Goal: Task Accomplishment & Management: Manage account settings

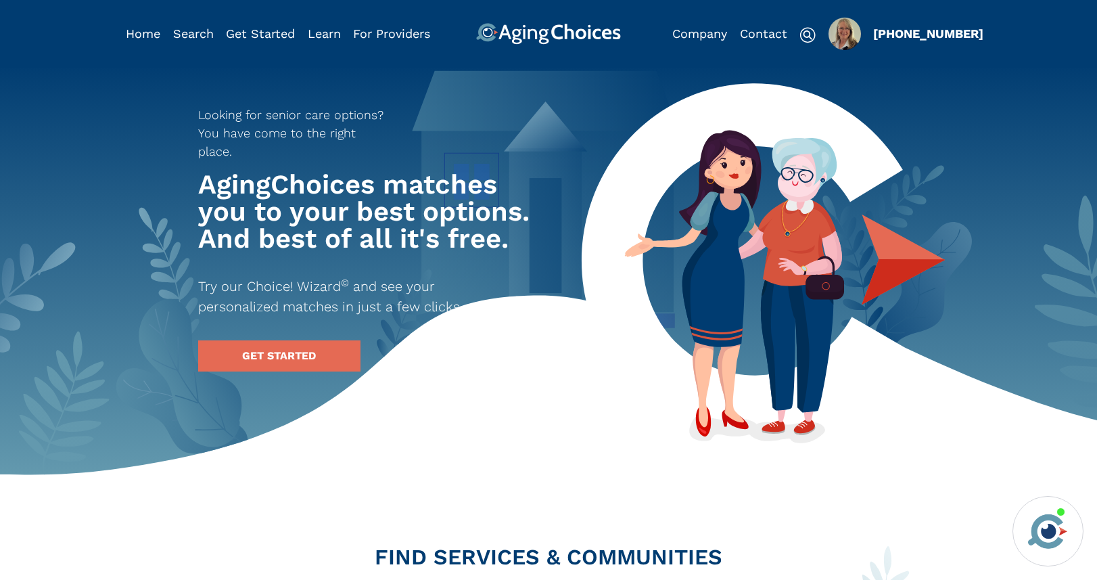
click at [845, 26] on img "Popover trigger" at bounding box center [844, 34] width 32 height 32
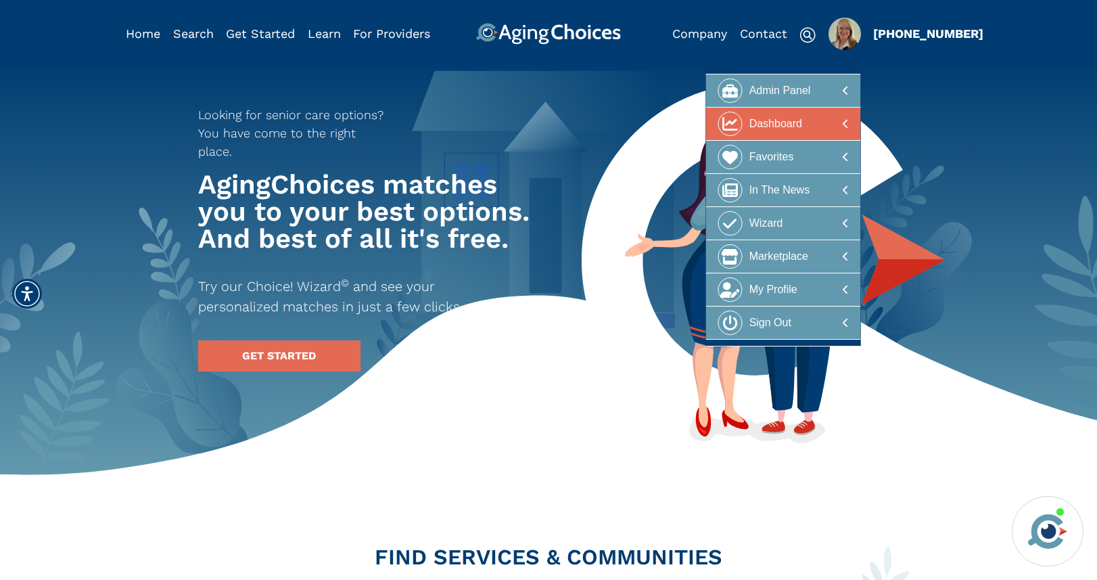
click at [783, 112] on div "Dashboard" at bounding box center [775, 124] width 53 height 25
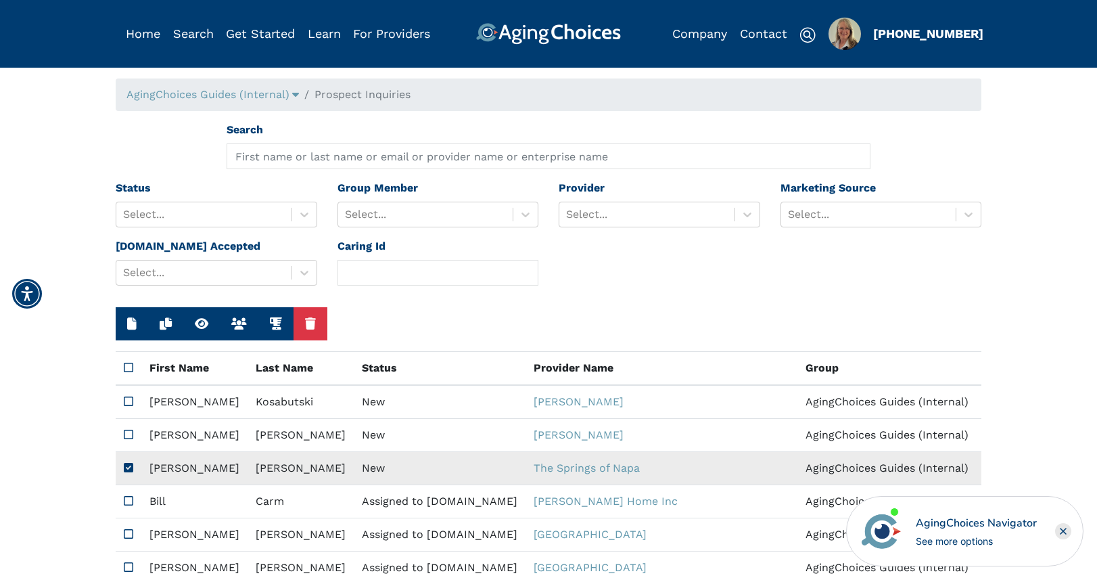
click at [354, 469] on td "New" at bounding box center [440, 468] width 172 height 33
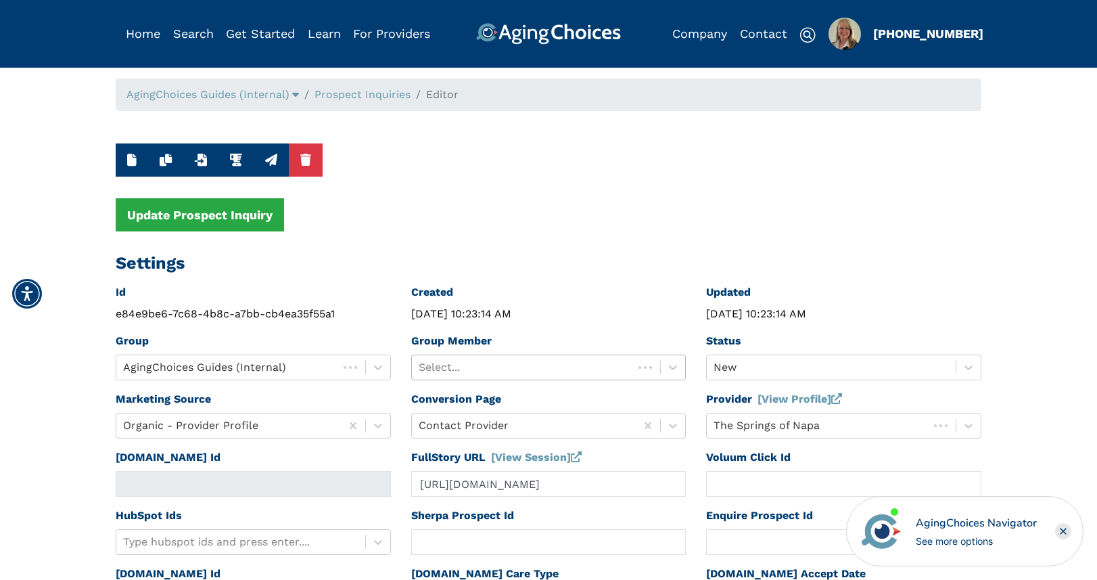
click at [563, 362] on div at bounding box center [523, 367] width 208 height 19
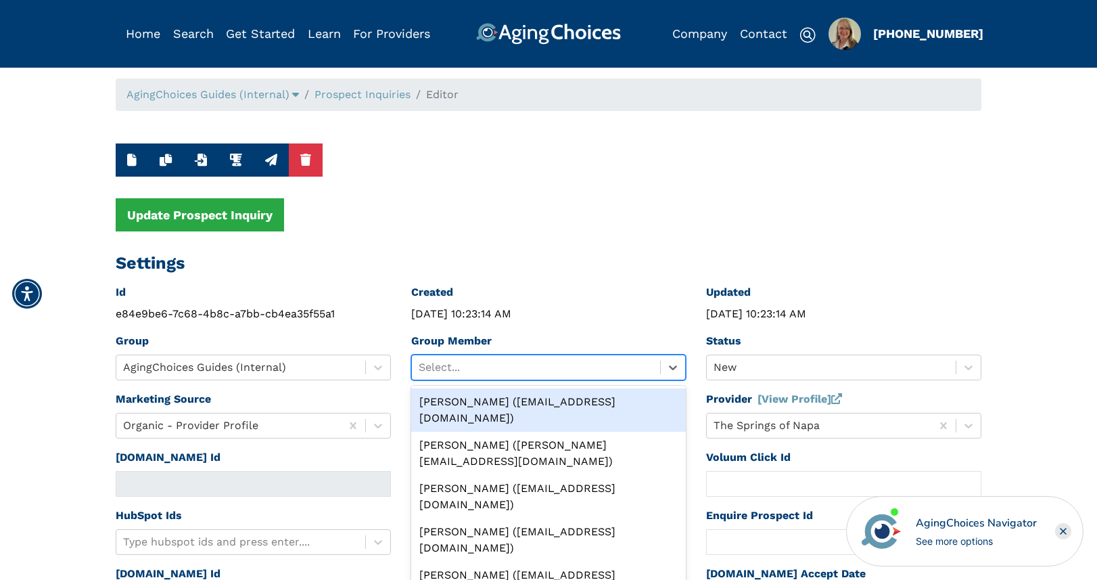
click at [557, 399] on div "Peggy Wilcox (pwilcox@lifestylecx.com)" at bounding box center [548, 409] width 275 height 43
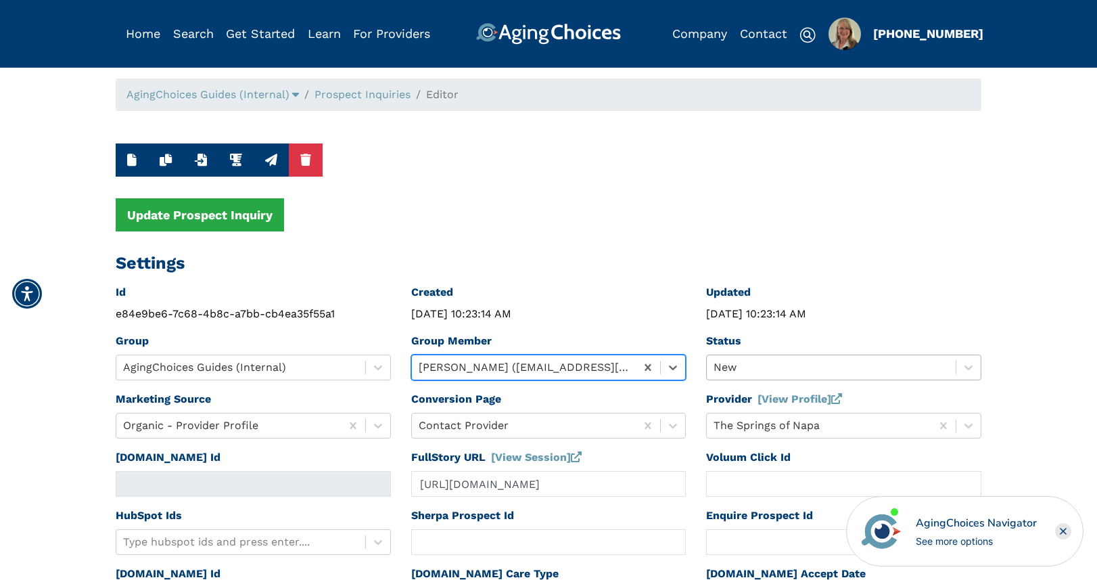
click at [740, 366] on div "New" at bounding box center [831, 367] width 249 height 24
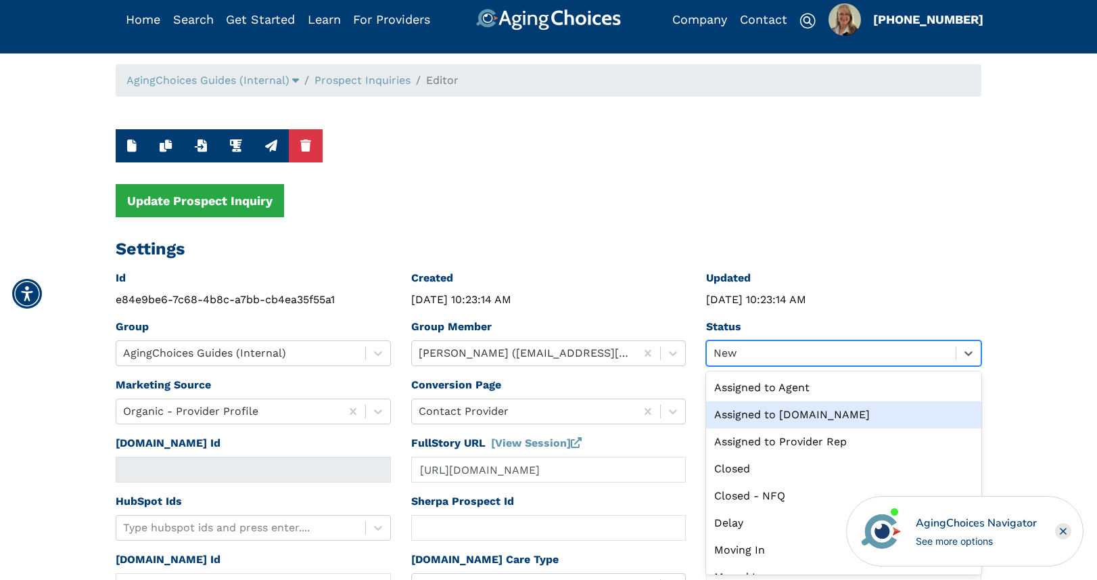
click at [753, 412] on div "Assigned to Caring.com" at bounding box center [843, 414] width 275 height 27
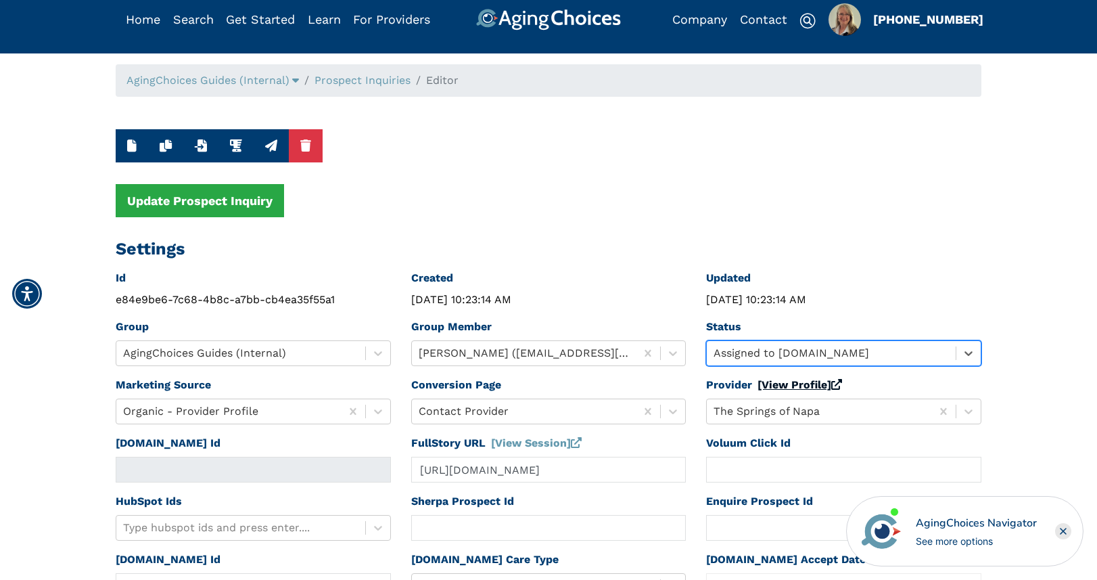
click at [776, 387] on link "[View Profile]" at bounding box center [799, 384] width 85 height 13
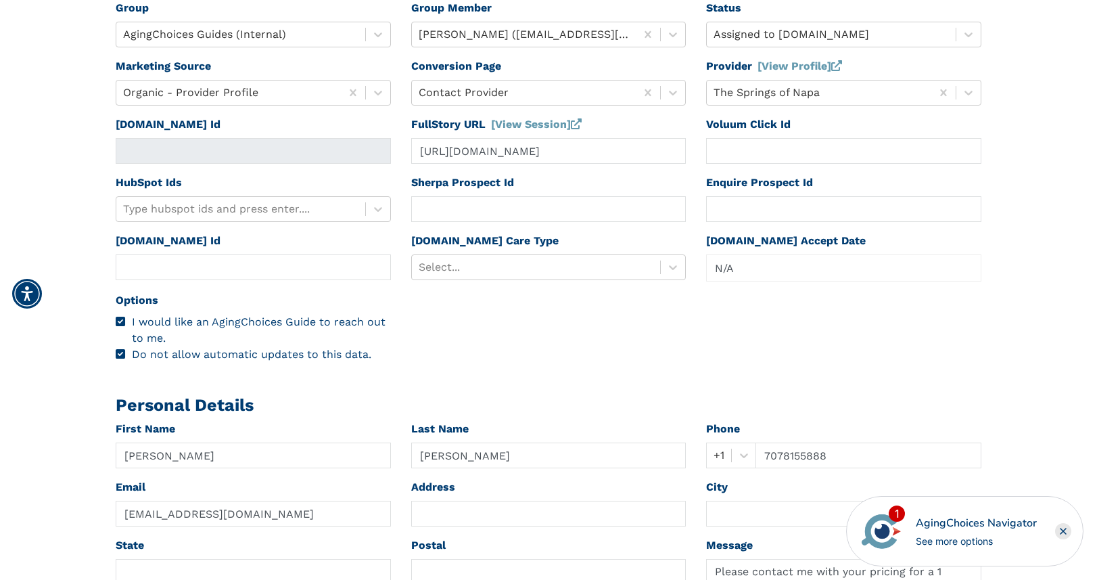
scroll to position [377, 0]
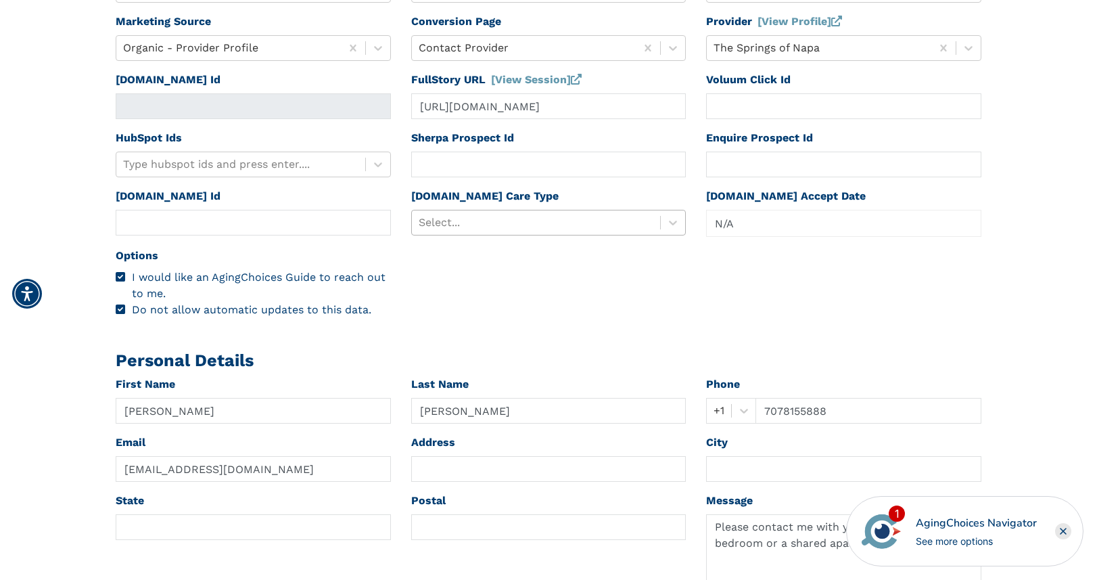
click at [473, 224] on div at bounding box center [536, 222] width 235 height 19
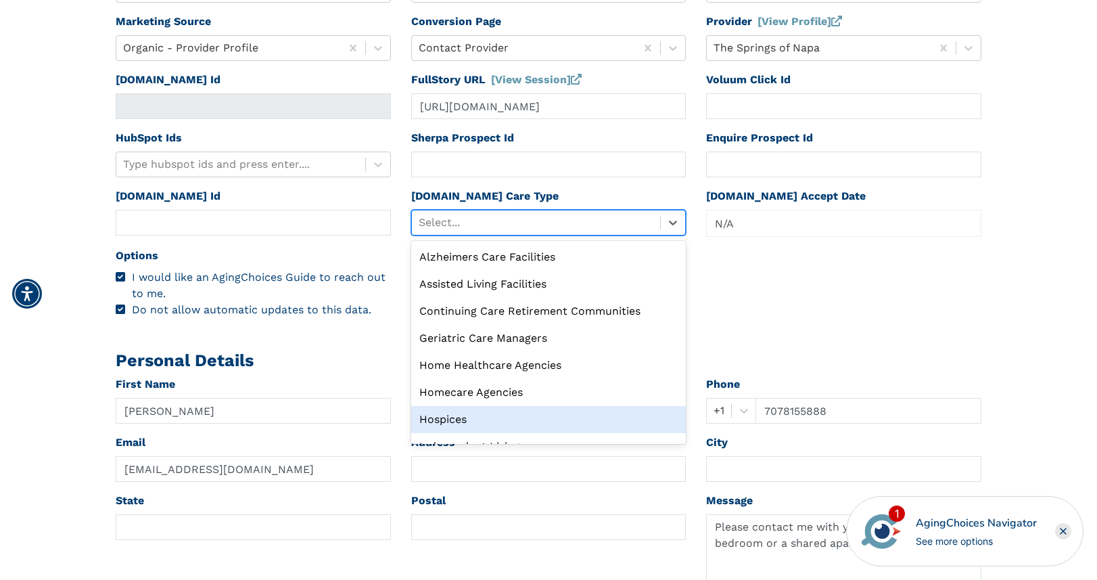
scroll to position [46, 0]
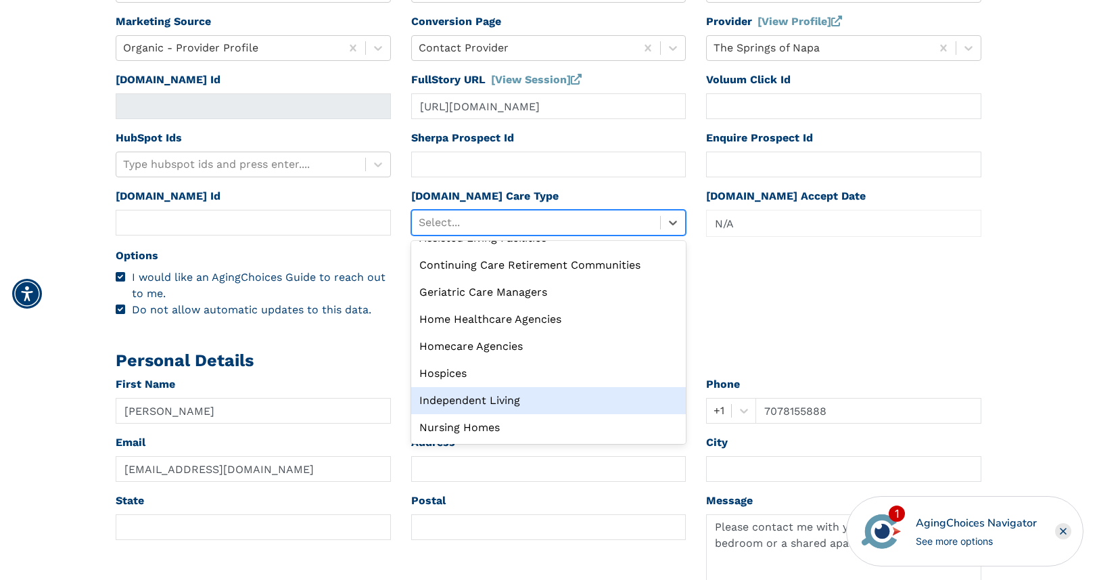
click at [509, 401] on div "Independent Living" at bounding box center [548, 400] width 275 height 27
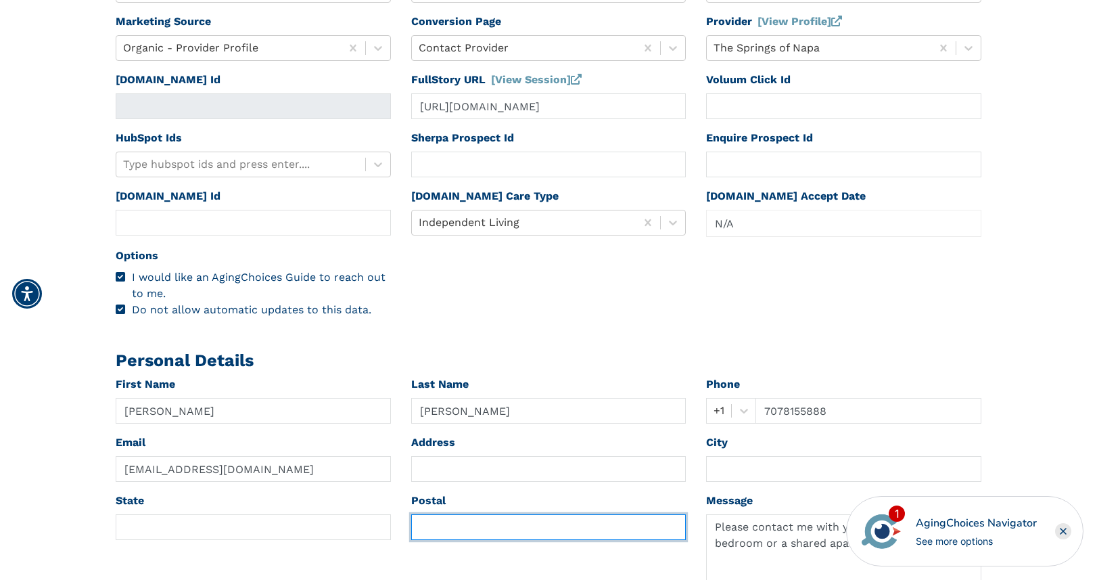
click at [441, 525] on input "text" at bounding box center [548, 527] width 275 height 26
paste input "94558"
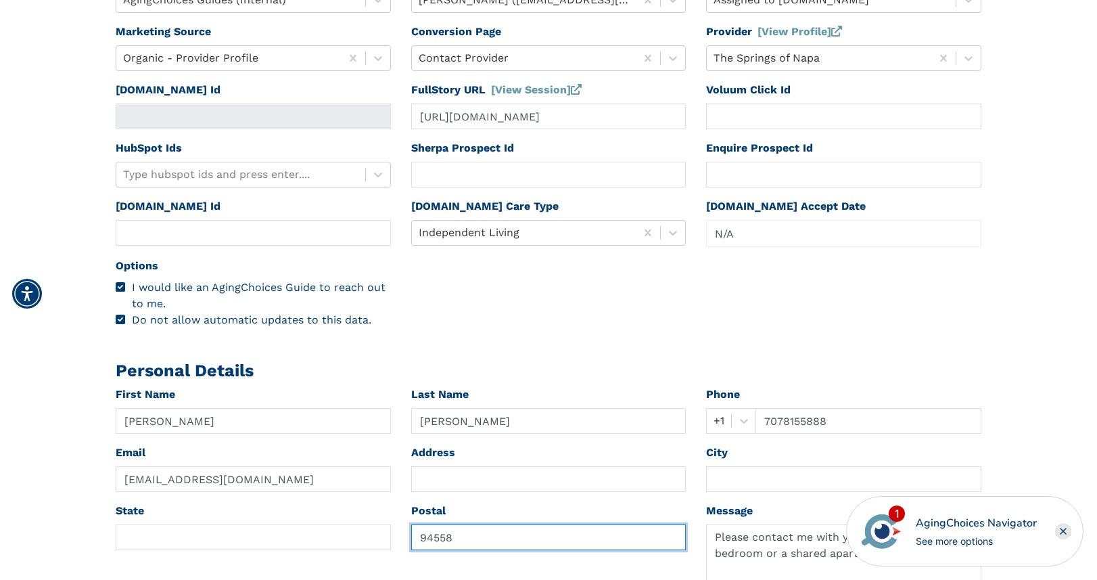
scroll to position [0, 0]
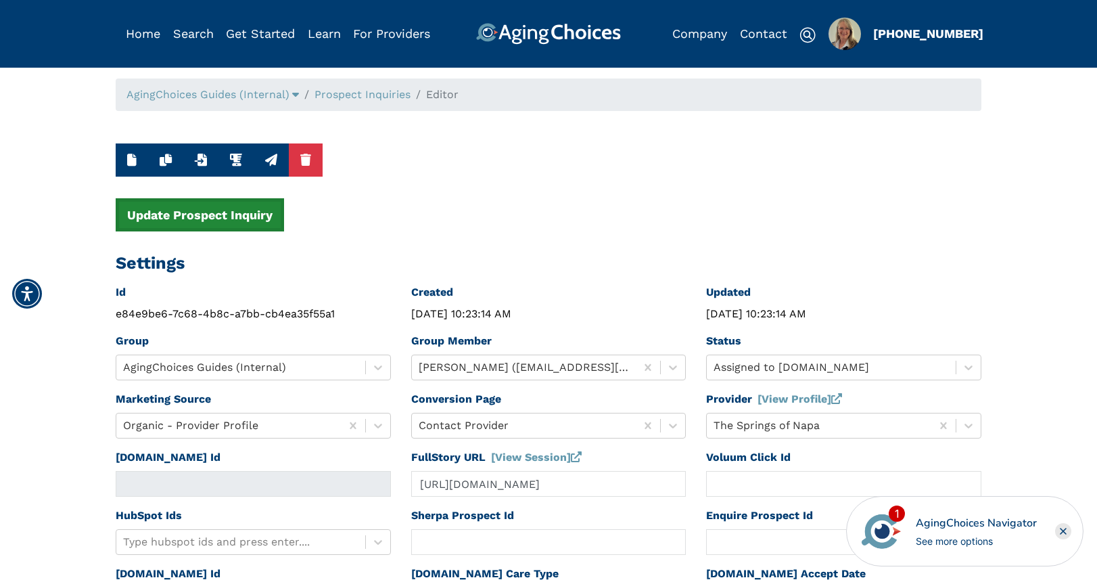
type input "94558"
click at [244, 222] on button "Update Prospect Inquiry" at bounding box center [200, 214] width 168 height 33
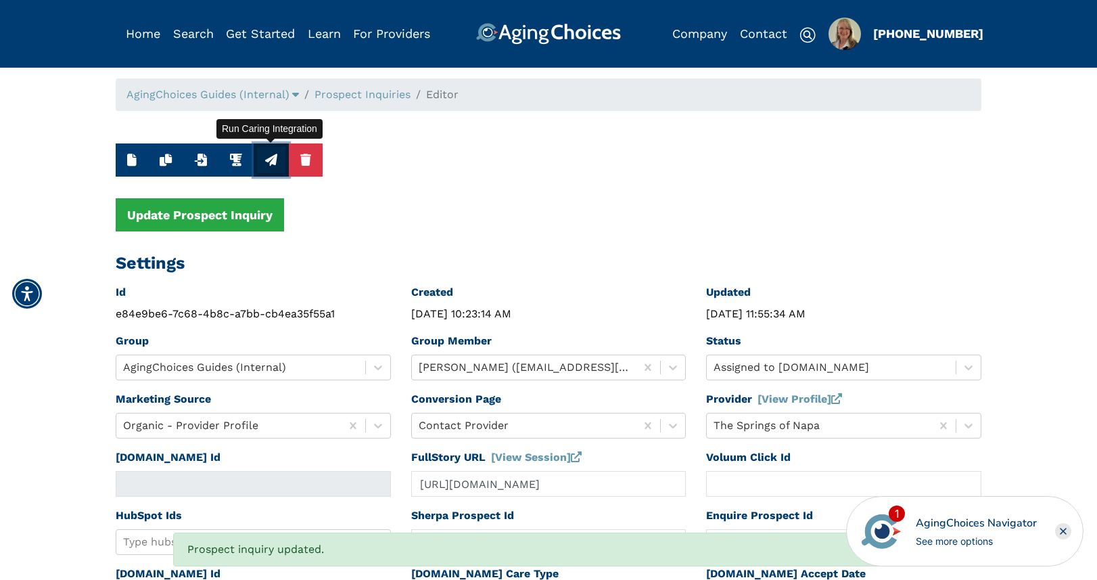
click at [271, 162] on icon "button" at bounding box center [271, 160] width 12 height 12
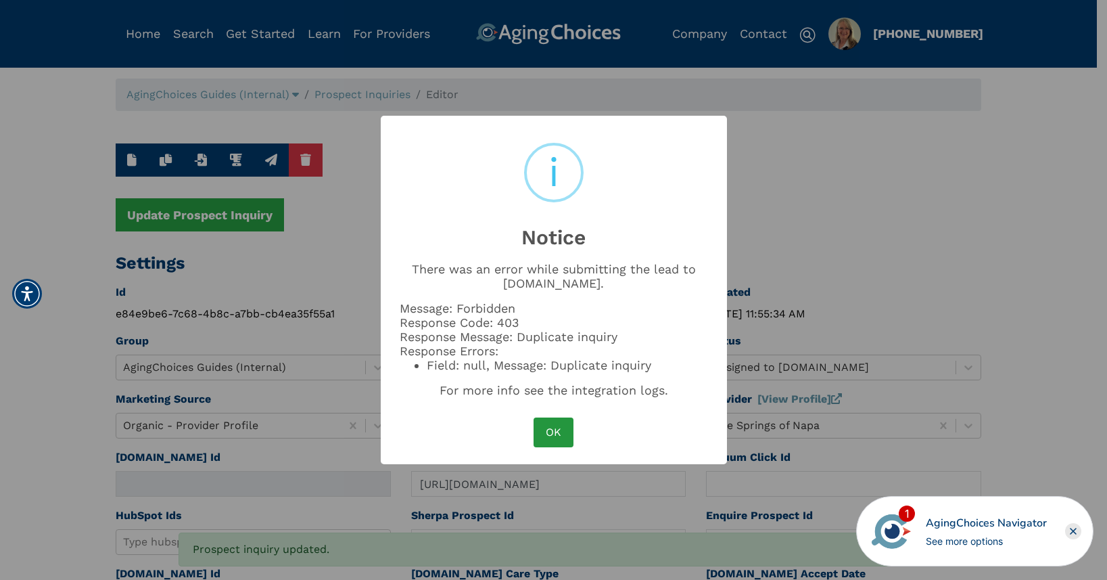
click at [561, 425] on button "OK" at bounding box center [553, 432] width 39 height 30
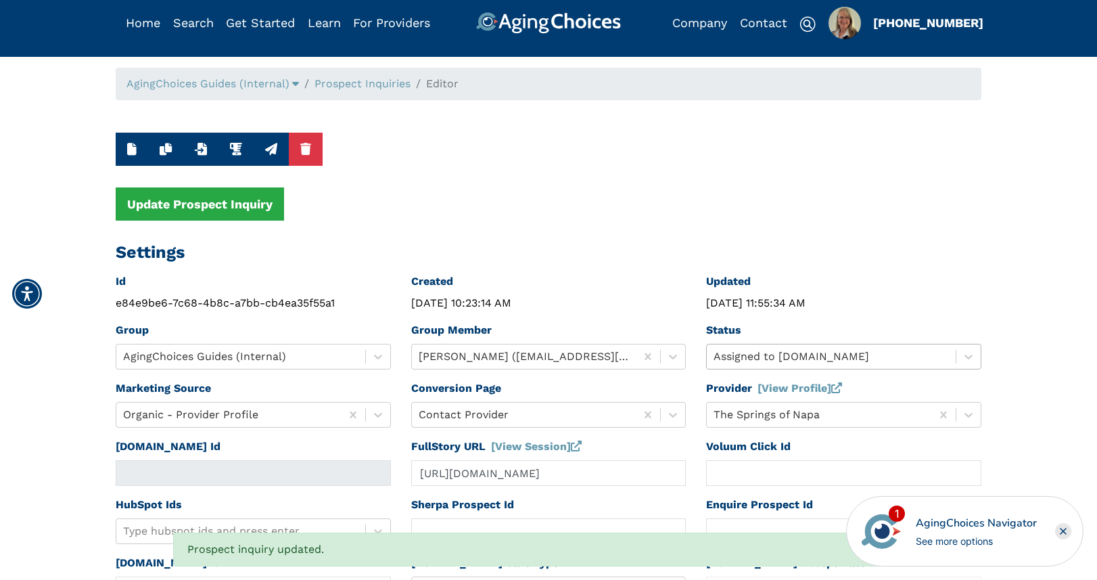
click at [758, 368] on div "Assigned to Caring.com" at bounding box center [831, 356] width 249 height 24
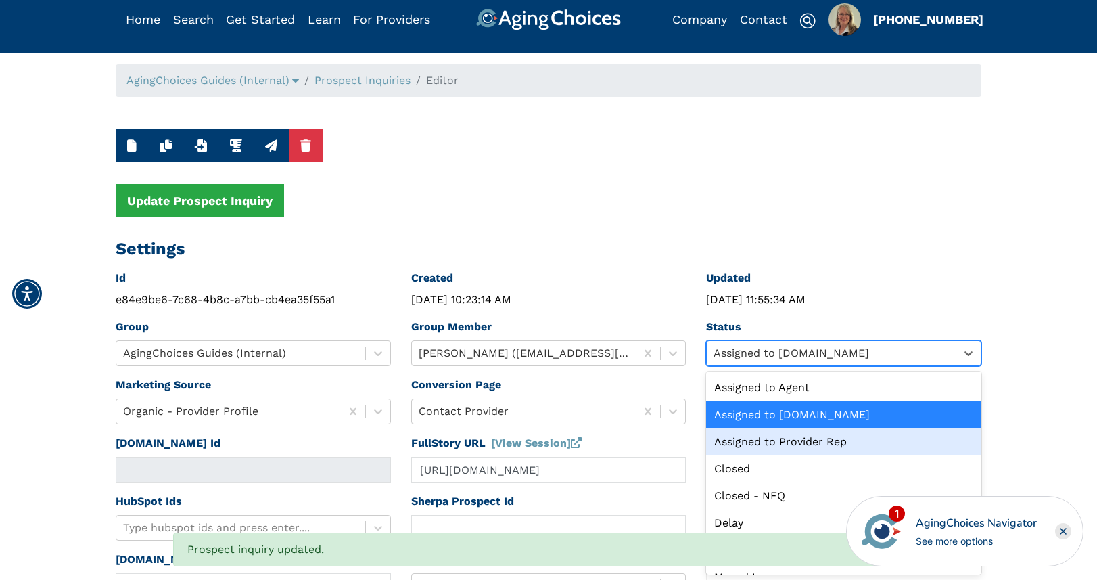
scroll to position [154, 0]
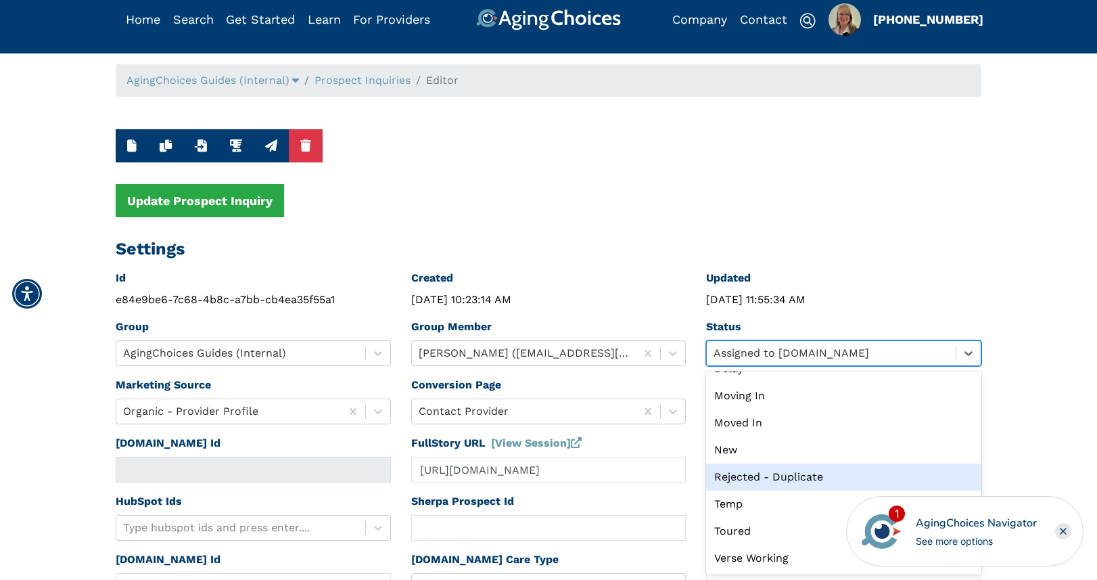
click at [757, 475] on div "Rejected - Duplicate" at bounding box center [843, 476] width 275 height 27
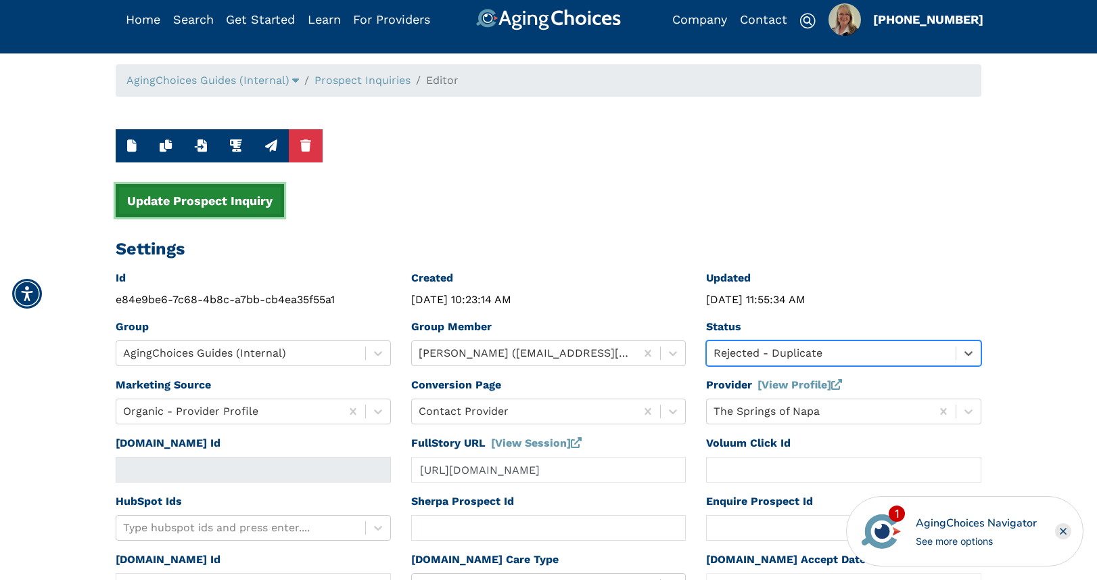
click at [232, 201] on button "Update Prospect Inquiry" at bounding box center [200, 200] width 168 height 33
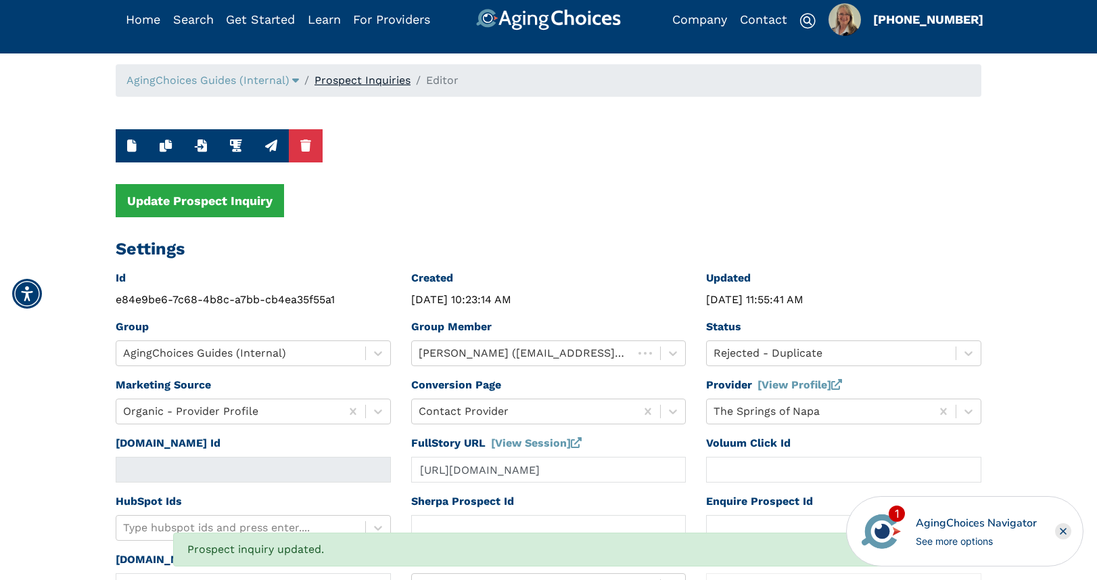
click at [375, 82] on link "Prospect Inquiries" at bounding box center [362, 80] width 96 height 13
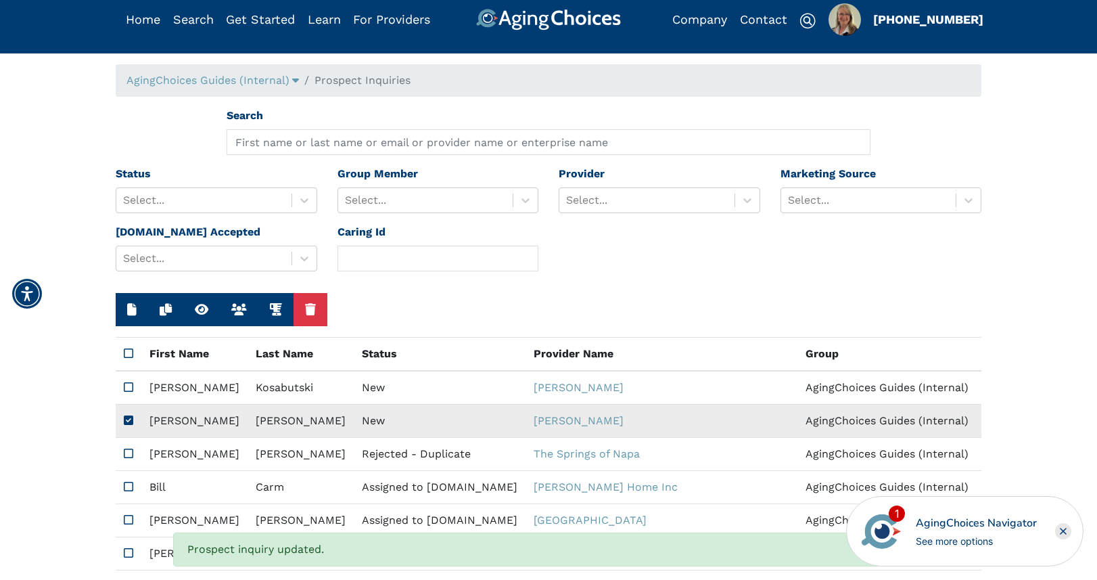
click at [354, 415] on td "New" at bounding box center [440, 420] width 172 height 33
type textarea "Please contact me with your pricing For a one bedroom or a shared apartment"
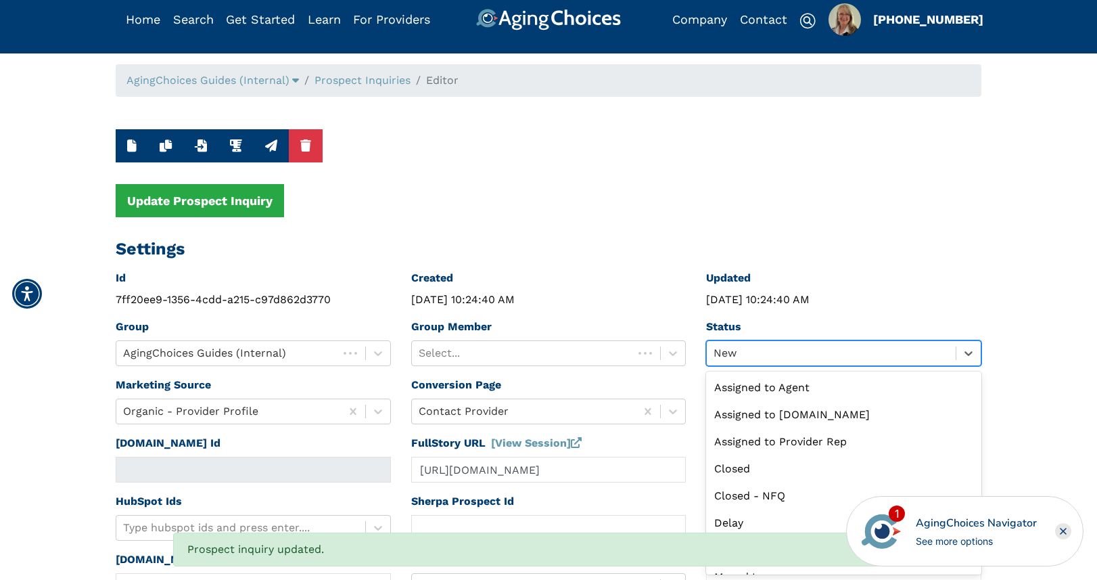
click at [749, 357] on div at bounding box center [830, 353] width 235 height 19
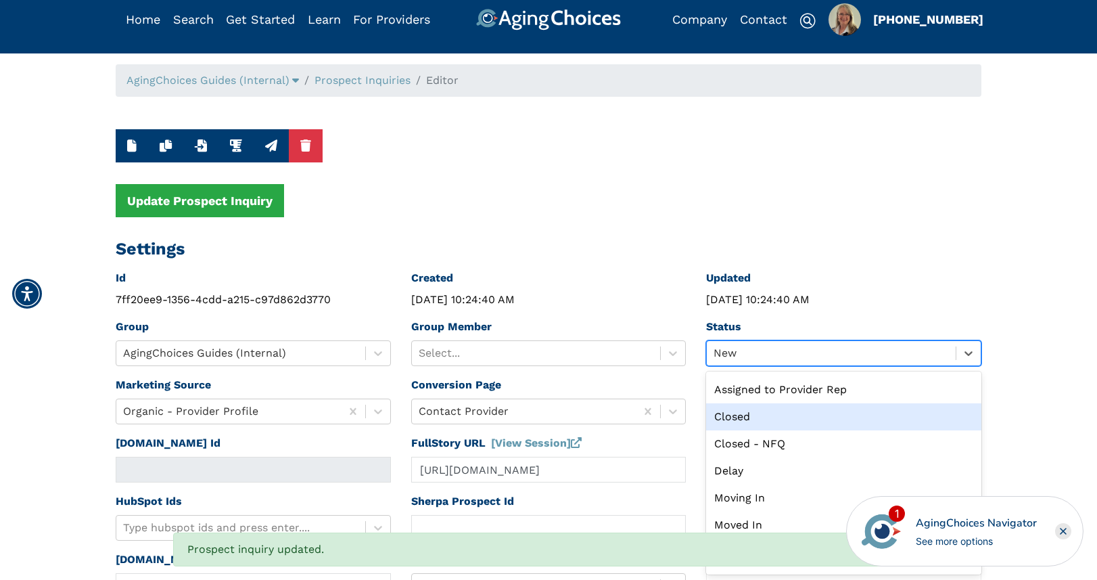
click at [750, 419] on div "Closed" at bounding box center [843, 416] width 275 height 27
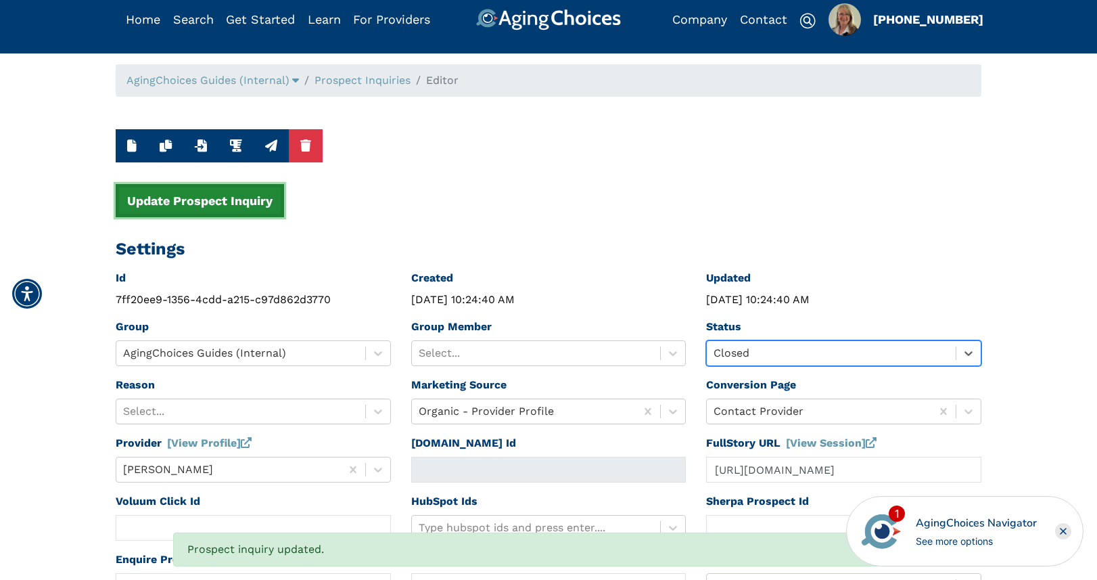
click at [235, 208] on button "Update Prospect Inquiry" at bounding box center [200, 200] width 168 height 33
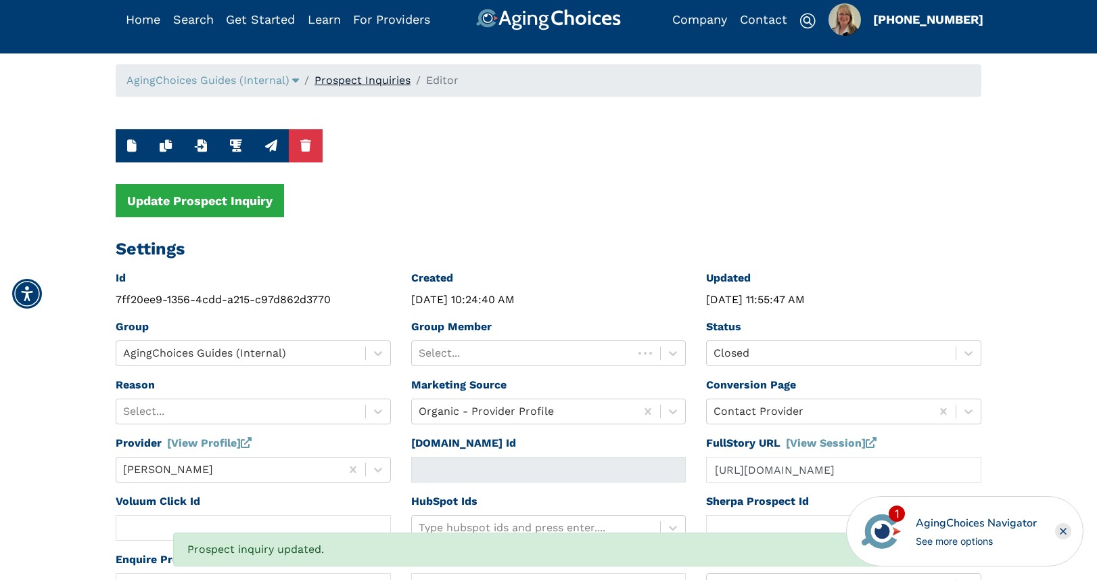
click at [335, 82] on link "Prospect Inquiries" at bounding box center [362, 80] width 96 height 13
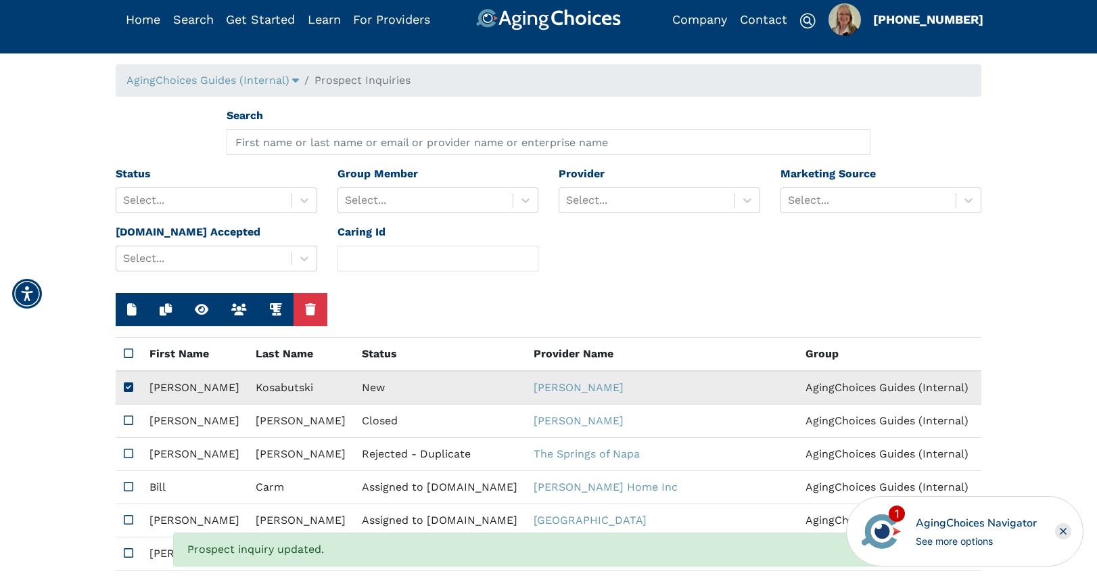
click at [354, 388] on td "New" at bounding box center [440, 388] width 172 height 34
type input "https://app.fullstory.com/ui/KWY46/session/91e50bf5-0a6f-4d03-b8ec-e45beb2dec03…"
type input "Olga"
type input "Kosabutski"
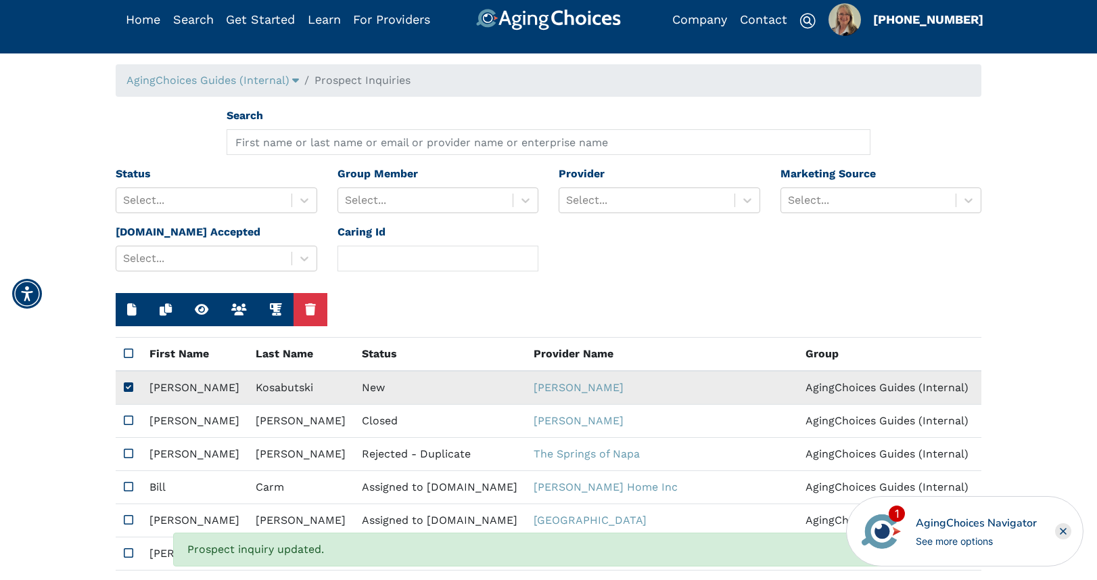
type input "2154993878"
type input "ossnik65@live.com"
type textarea "Please contact me with your pricing."
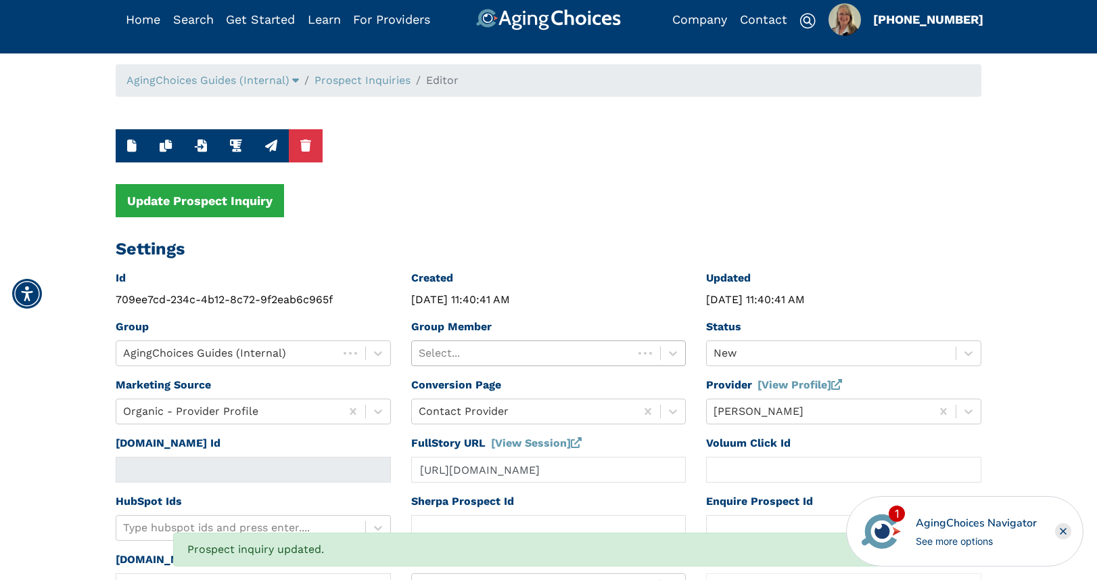
click at [509, 350] on div at bounding box center [523, 353] width 208 height 19
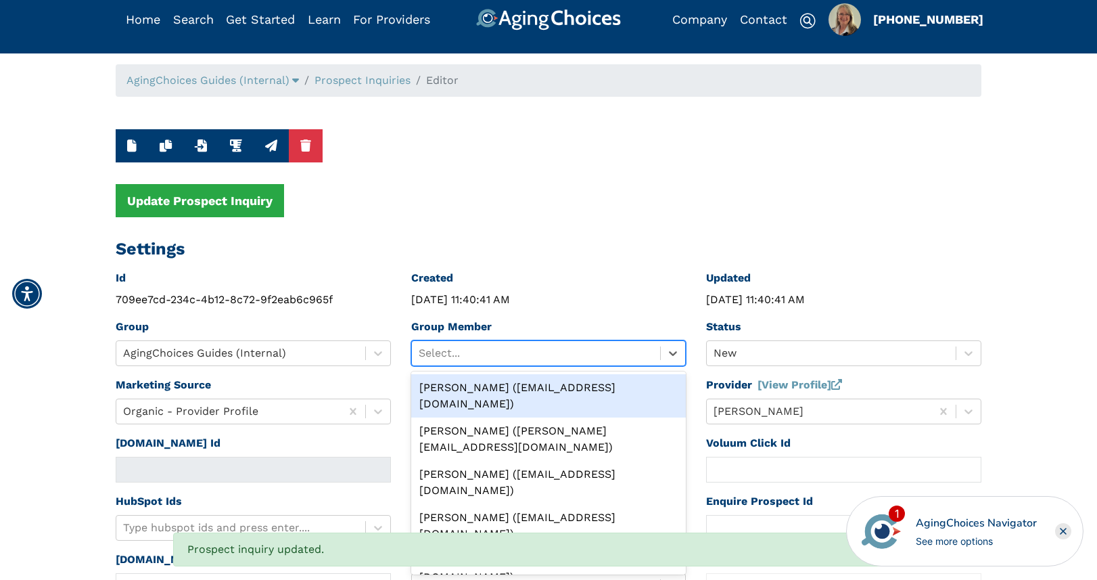
click at [511, 387] on div "Peggy Wilcox (pwilcox@lifestylecx.com)" at bounding box center [548, 395] width 275 height 43
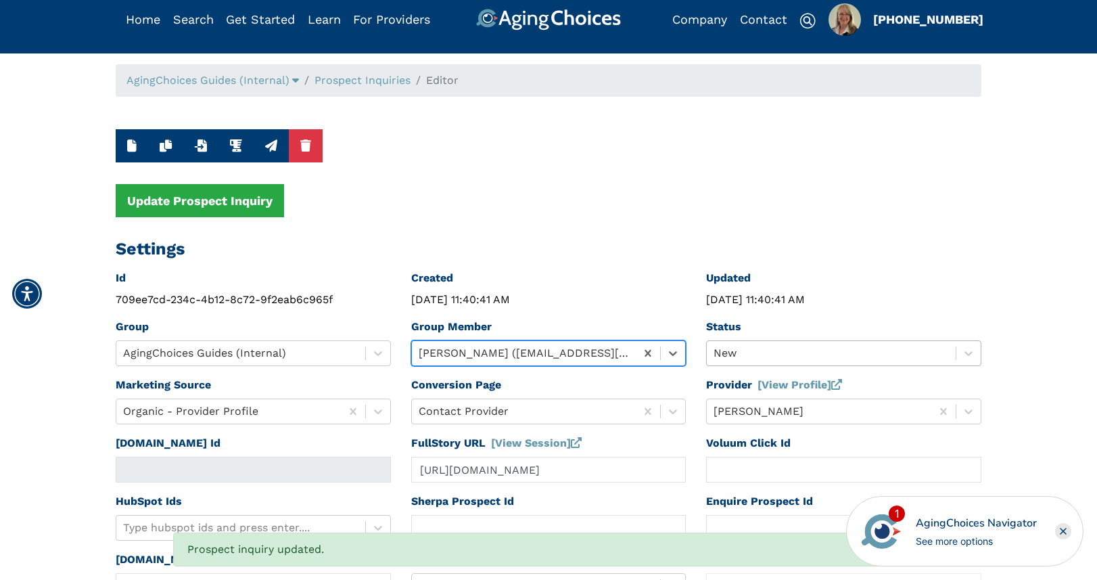
click at [740, 353] on div at bounding box center [830, 353] width 235 height 19
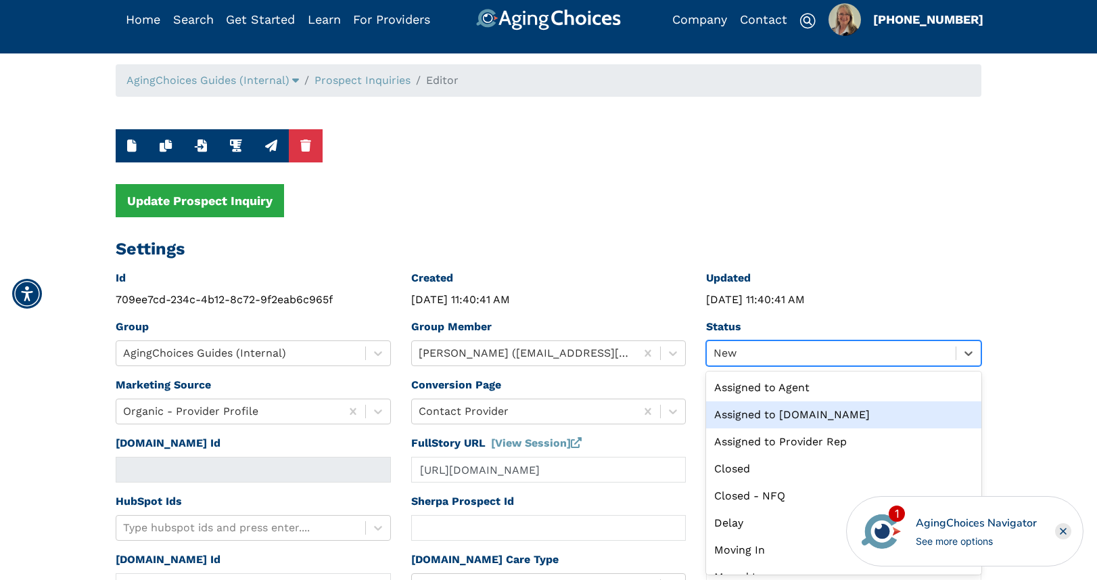
click at [788, 416] on div "Assigned to Caring.com" at bounding box center [843, 414] width 275 height 27
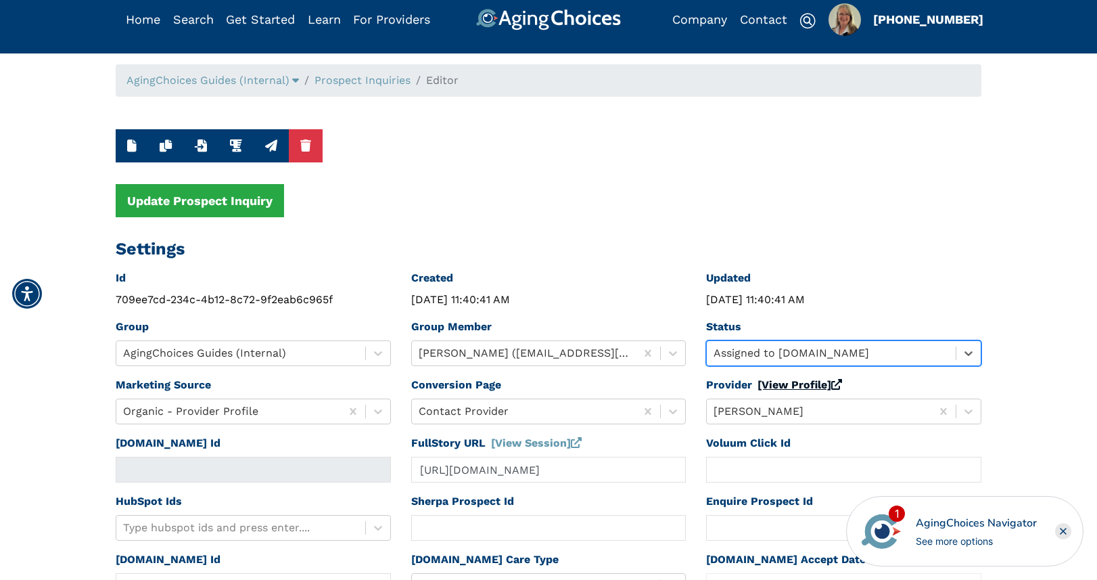
click at [780, 386] on link "[View Profile]" at bounding box center [799, 384] width 85 height 13
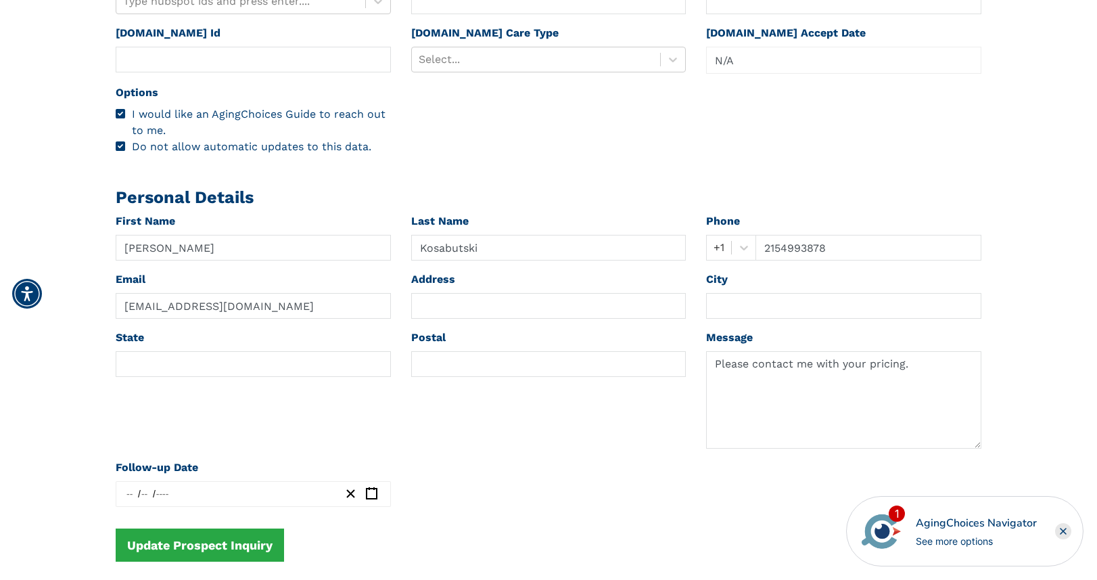
scroll to position [553, 0]
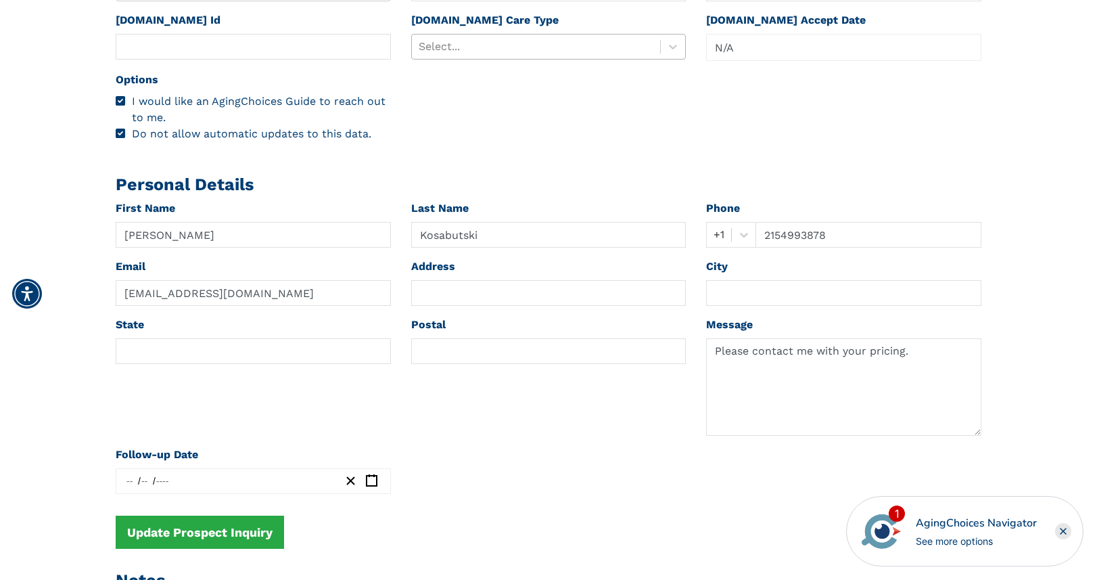
click at [467, 45] on div at bounding box center [536, 46] width 235 height 19
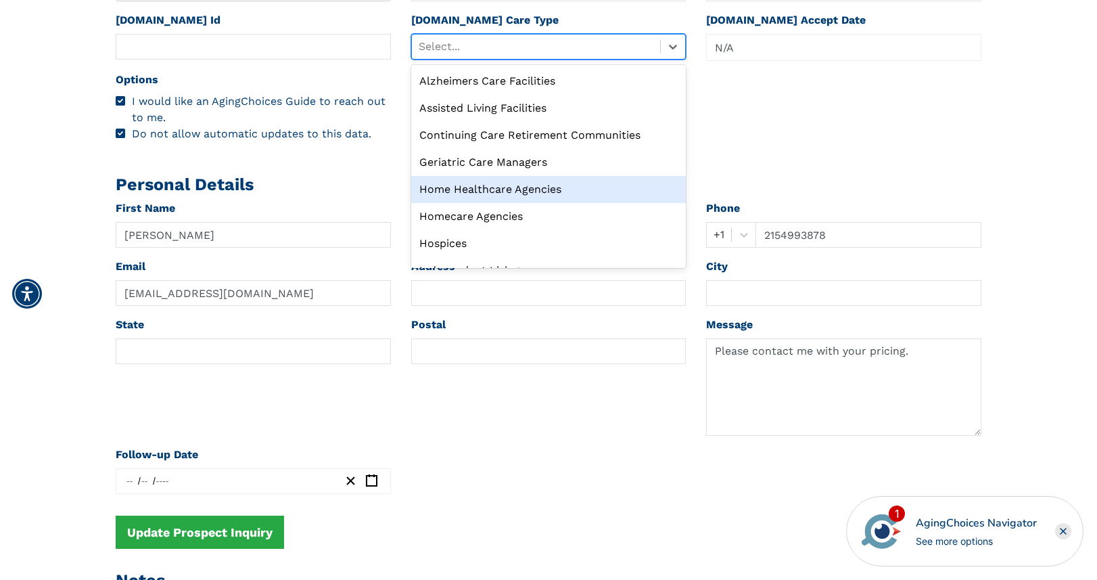
scroll to position [46, 0]
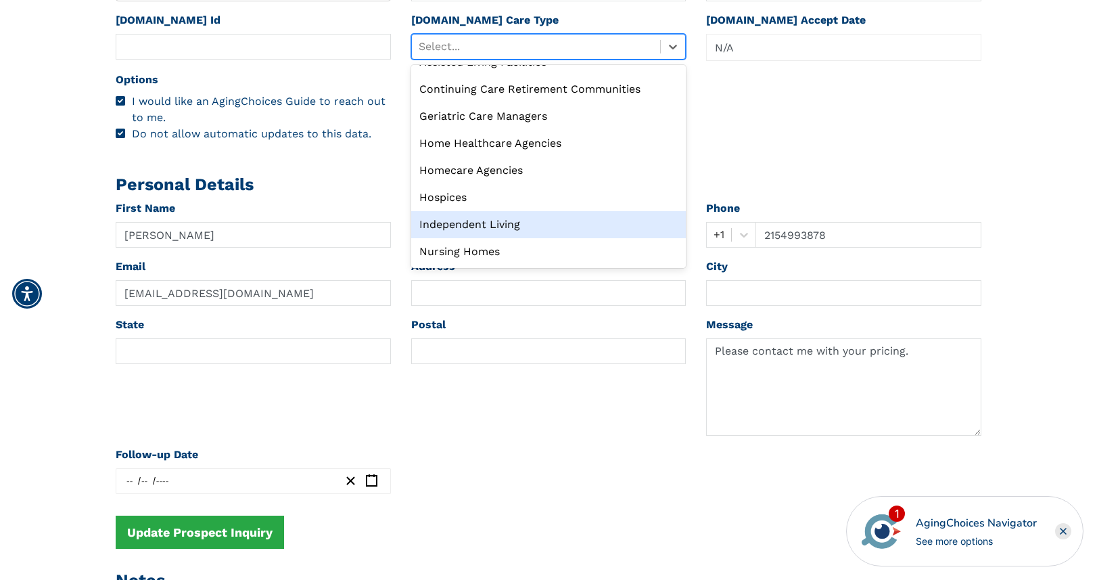
click at [471, 226] on div "Independent Living" at bounding box center [548, 224] width 275 height 27
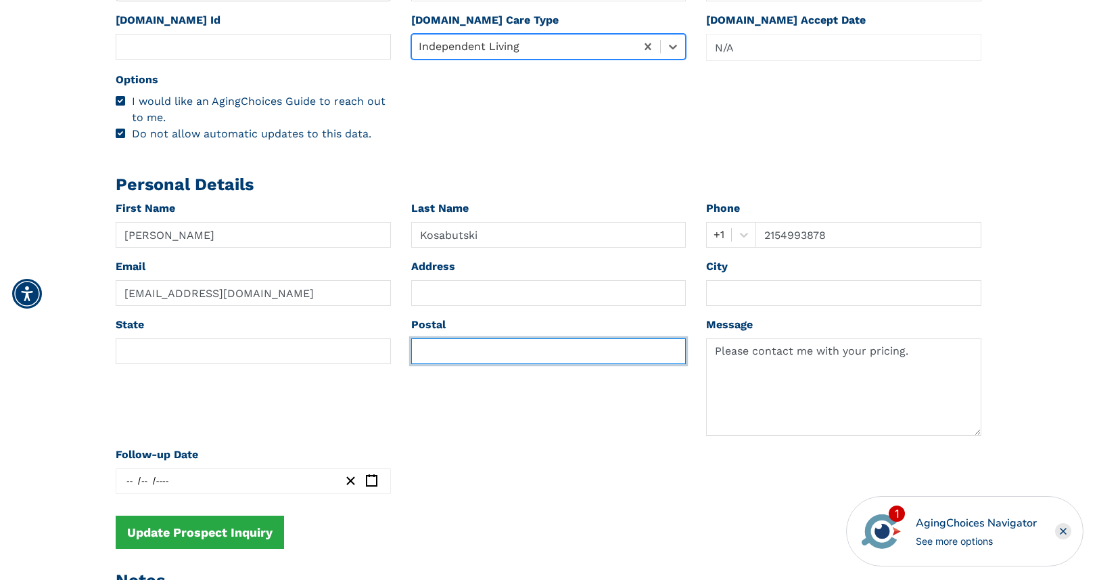
click at [433, 357] on input "text" at bounding box center [548, 351] width 275 height 26
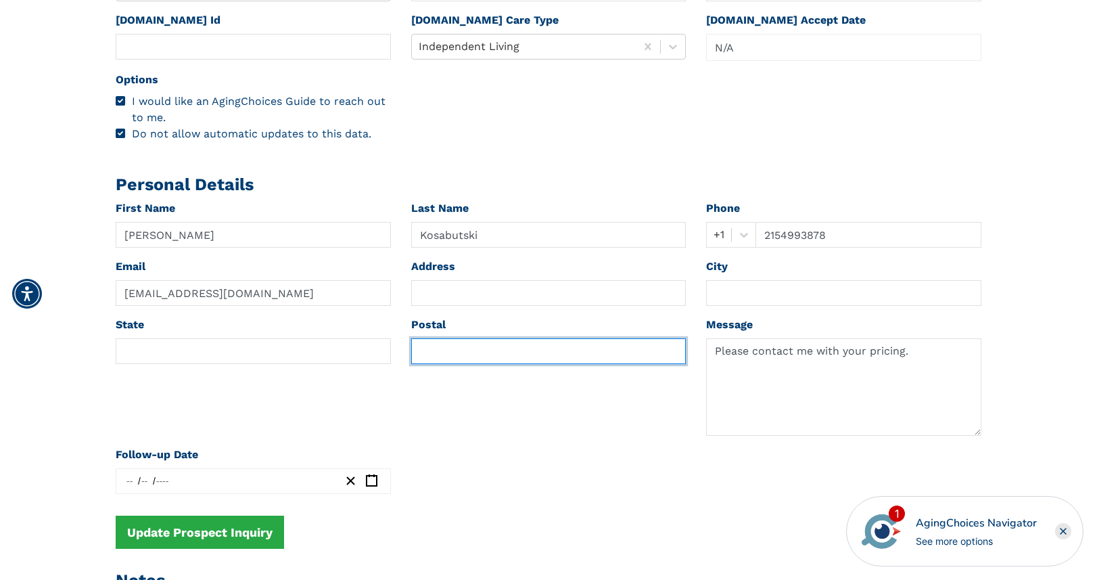
paste input "19054"
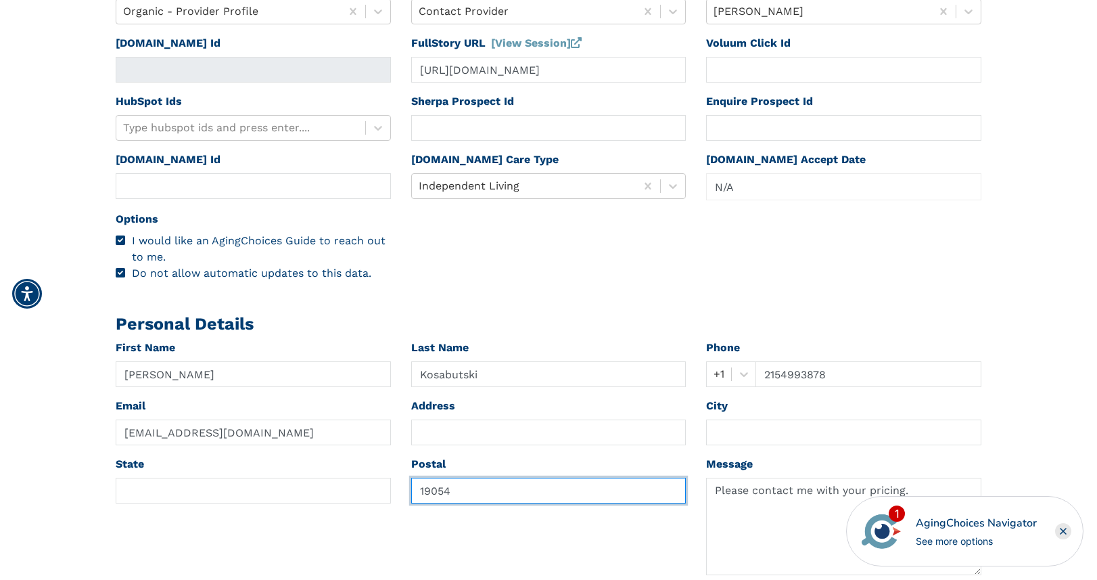
scroll to position [0, 0]
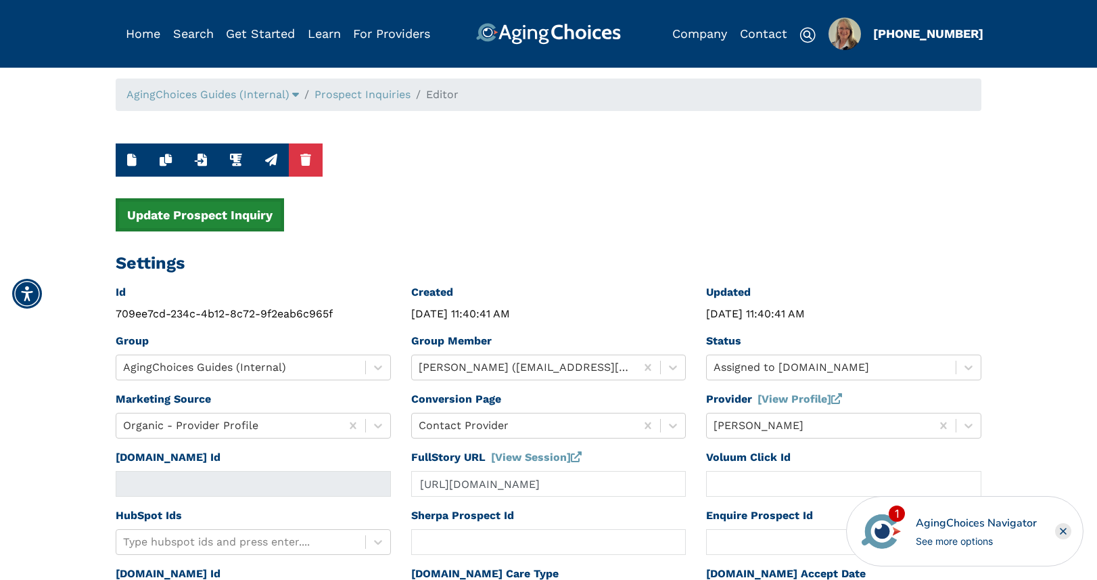
type input "19054"
click at [255, 213] on button "Update Prospect Inquiry" at bounding box center [200, 214] width 168 height 33
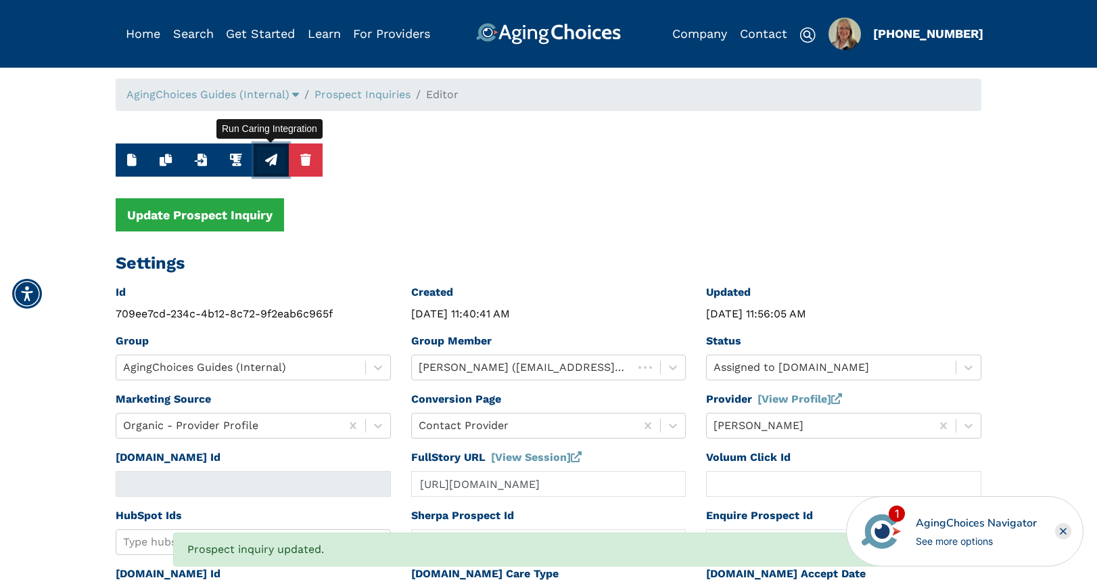
click at [270, 160] on icon "button" at bounding box center [271, 160] width 12 height 12
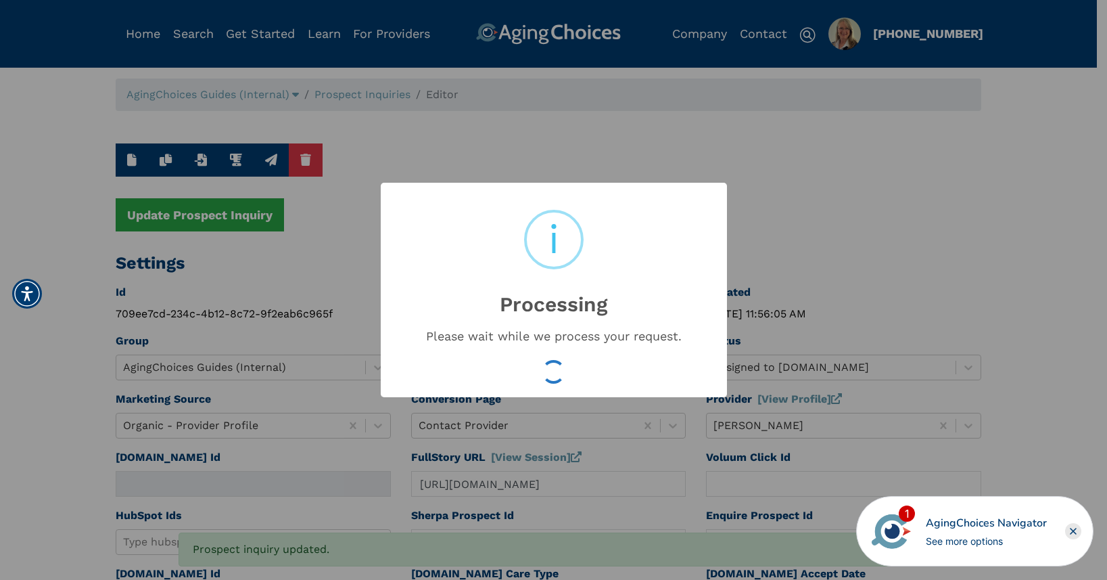
type input "16612277"
type input "Sep 18, 2025 11:56:06 AM"
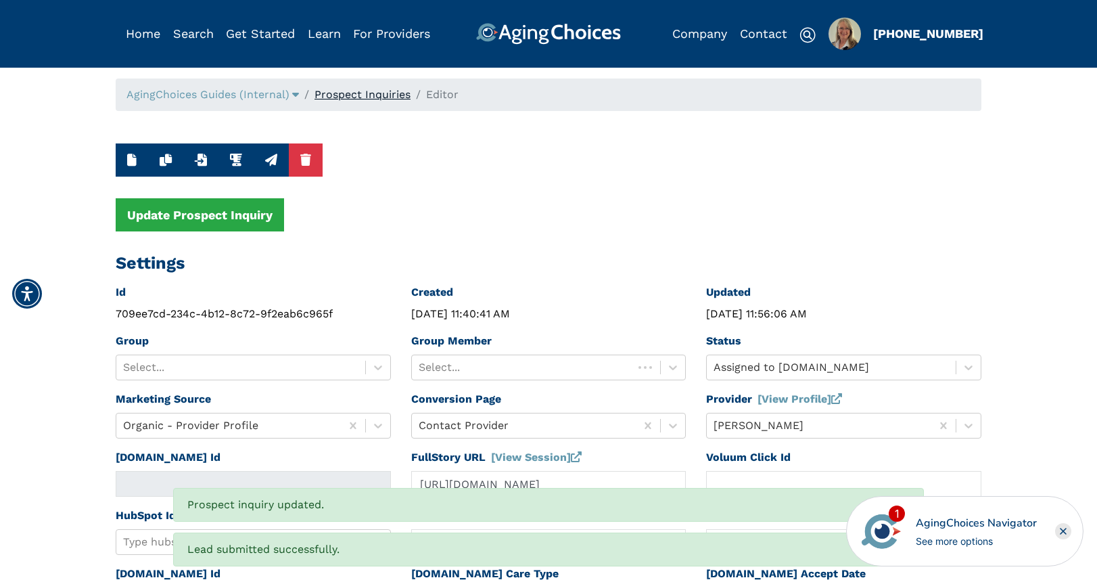
click at [371, 95] on link "Prospect Inquiries" at bounding box center [362, 94] width 96 height 13
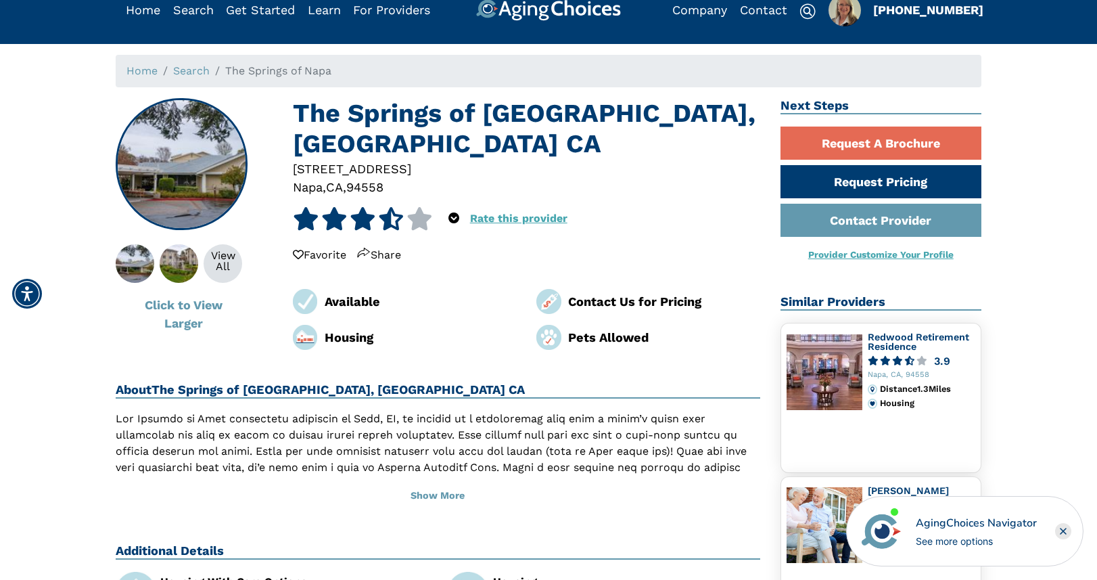
scroll to position [5, 0]
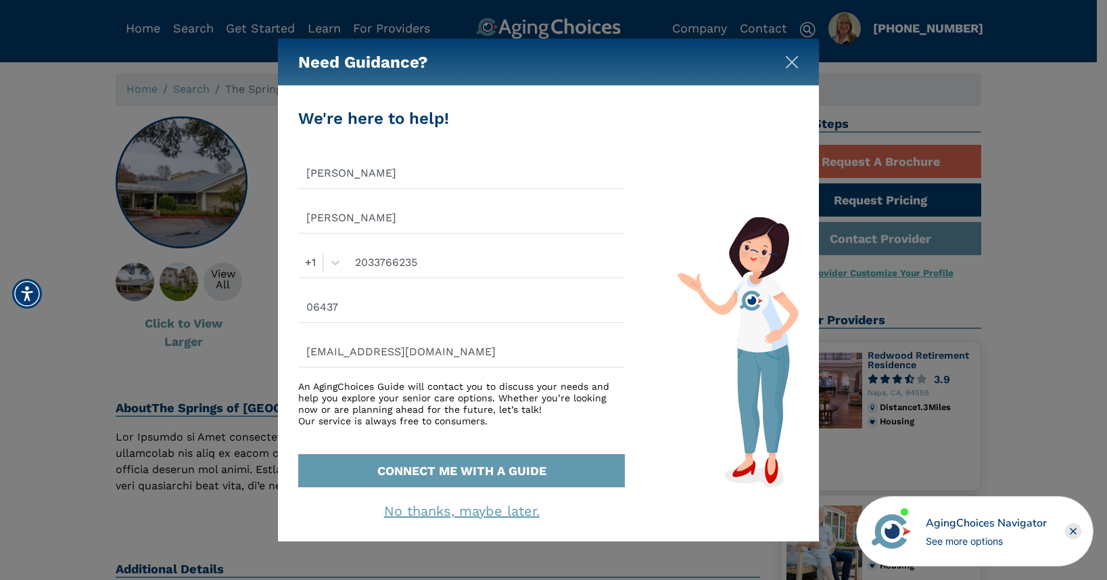
click at [788, 65] on img "Close" at bounding box center [792, 62] width 14 height 14
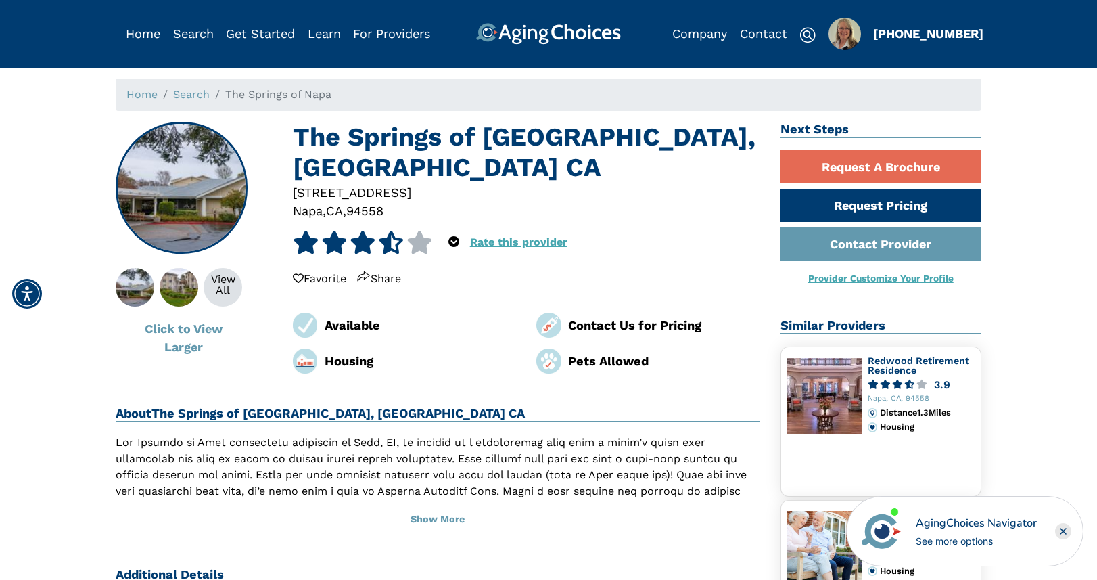
scroll to position [0, 0]
click at [380, 202] on div "94558" at bounding box center [364, 211] width 37 height 18
copy div "94558"
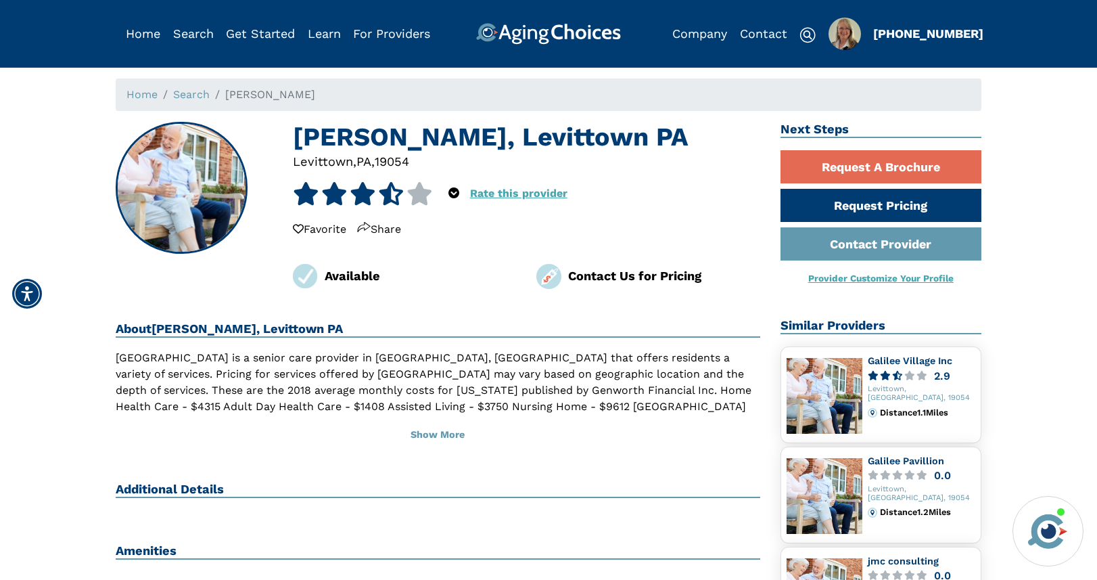
click at [393, 160] on div "19054" at bounding box center [392, 161] width 34 height 18
copy div "19054"
